Goal: Transaction & Acquisition: Obtain resource

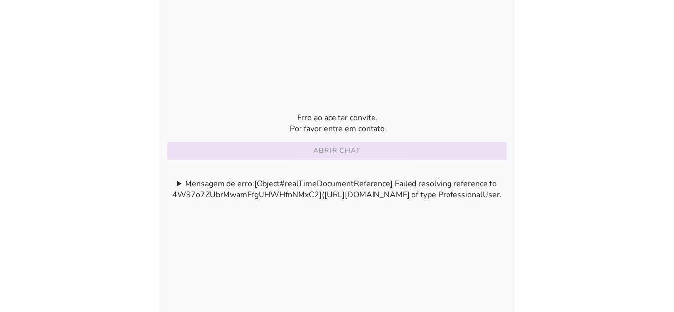
click at [0, 0] on slot "Abrir chat" at bounding box center [0, 0] width 0 height 0
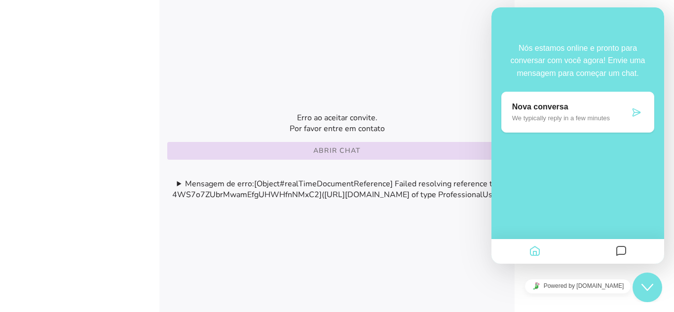
click at [352, 151] on button "Abrir chat" at bounding box center [336, 151] width 339 height 18
click at [0, 0] on slot "Abrir chat" at bounding box center [0, 0] width 0 height 0
click at [261, 147] on button "Abrir chat" at bounding box center [336, 151] width 339 height 18
click at [0, 0] on slot "Abrir chat" at bounding box center [0, 0] width 0 height 0
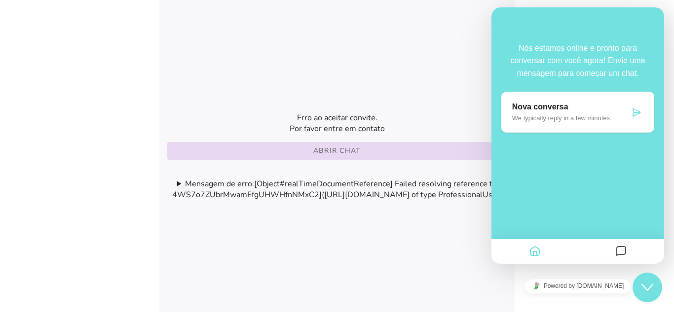
click at [0, 0] on slot "Abrir chat" at bounding box center [0, 0] width 0 height 0
click at [644, 286] on icon "Close Chat This icon closes the chat window." at bounding box center [647, 288] width 12 height 12
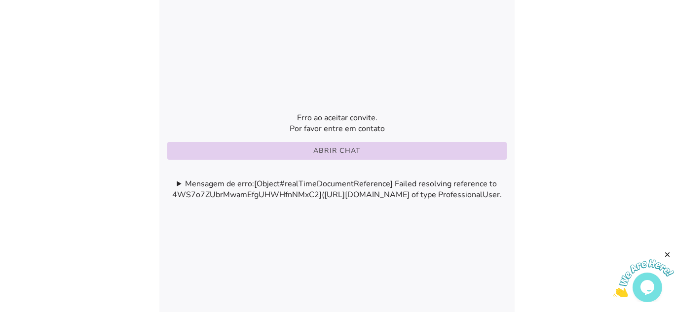
click at [0, 0] on slot "Abrir chat" at bounding box center [0, 0] width 0 height 0
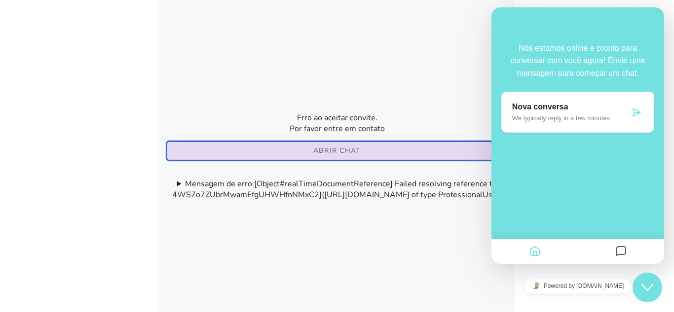
click at [455, 87] on referral-envelope-page at bounding box center [336, 156] width 355 height 312
click at [369, 241] on referral-envelope-page at bounding box center [336, 156] width 355 height 312
